Goal: Navigation & Orientation: Find specific page/section

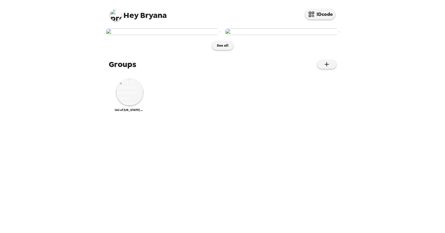
scroll to position [24, 0]
click at [215, 50] on button "See all" at bounding box center [222, 45] width 21 height 9
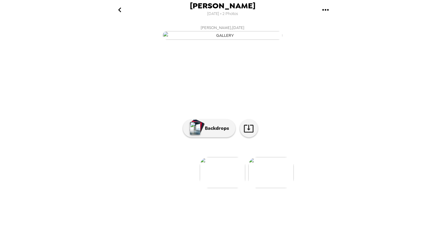
scroll to position [26, 0]
click at [118, 10] on icon "go back" at bounding box center [119, 9] width 3 height 5
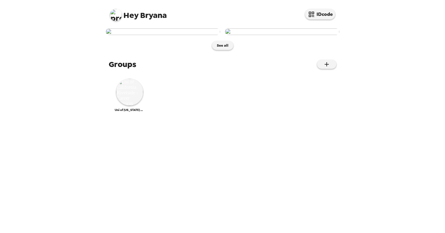
scroll to position [24, 0]
click at [127, 106] on img at bounding box center [129, 92] width 27 height 27
